Goal: Register for event/course

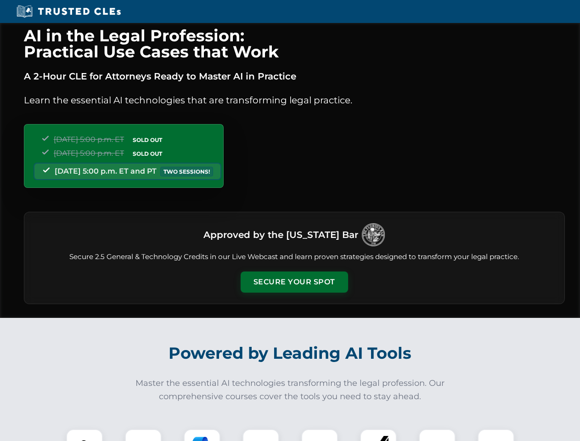
click at [294, 282] on button "Secure Your Spot" at bounding box center [294, 281] width 107 height 21
click at [84, 435] on img at bounding box center [84, 447] width 27 height 27
click at [143, 435] on div at bounding box center [143, 447] width 37 height 37
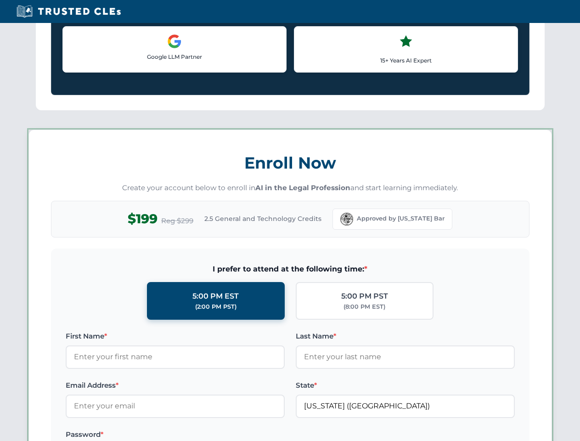
click at [261, 435] on label "Password *" at bounding box center [175, 434] width 219 height 11
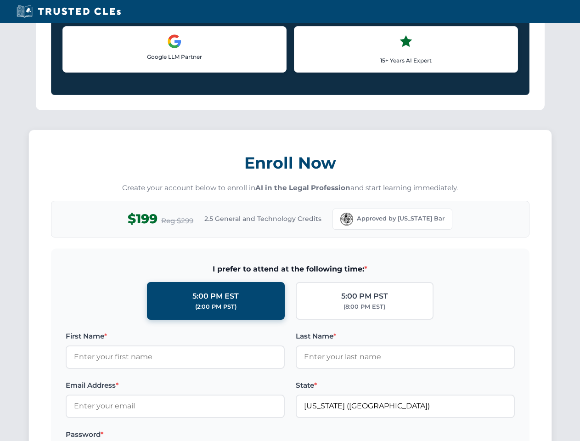
scroll to position [901, 0]
